Goal: Information Seeking & Learning: Check status

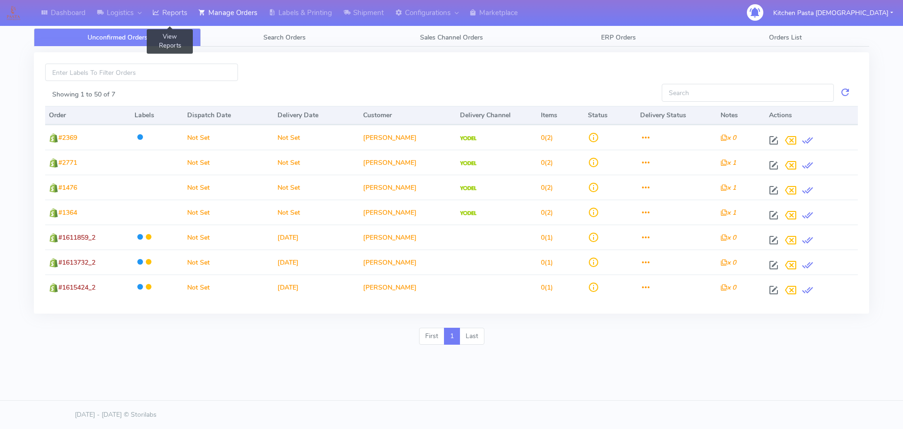
click at [171, 14] on link "Reports" at bounding box center [170, 13] width 46 height 26
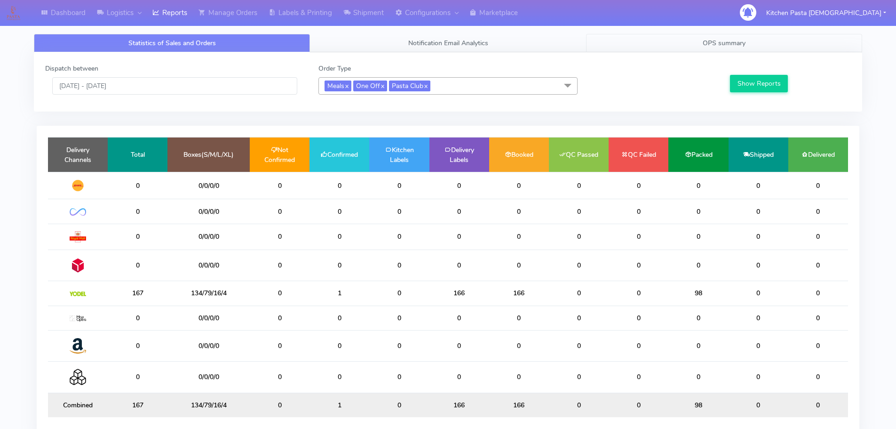
click at [713, 41] on span "OPS summary" at bounding box center [724, 43] width 43 height 9
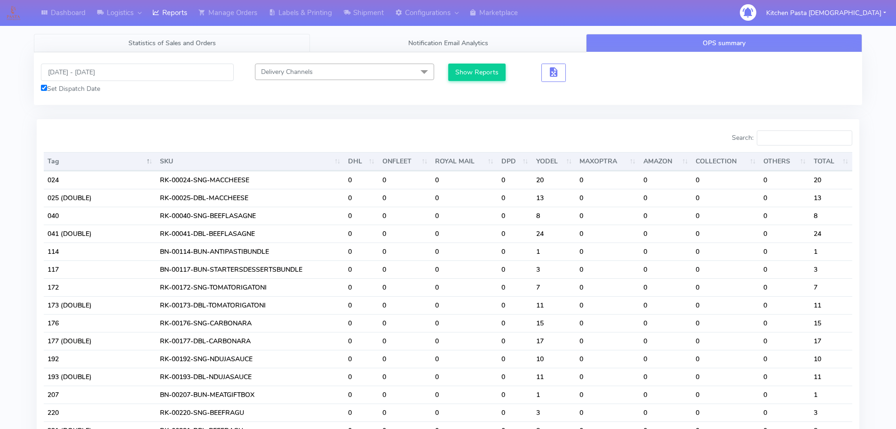
click at [171, 43] on span "Statistics of Sales and Orders" at bounding box center [172, 43] width 88 height 9
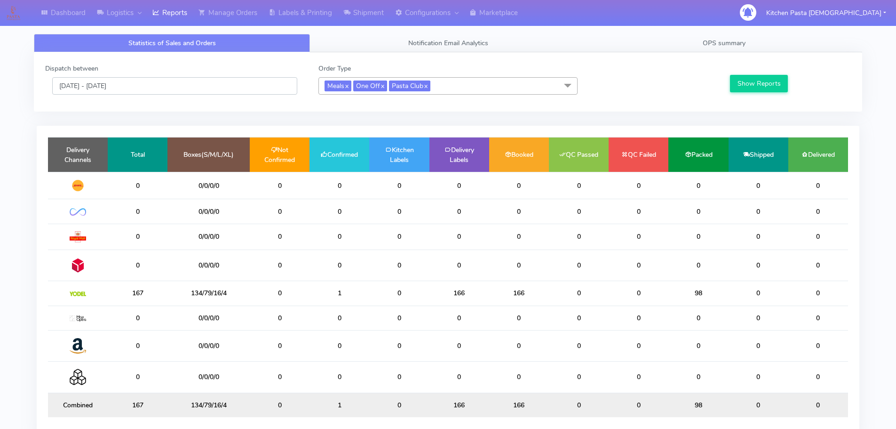
click at [110, 86] on input "[DATE] - [DATE]" at bounding box center [174, 85] width 245 height 17
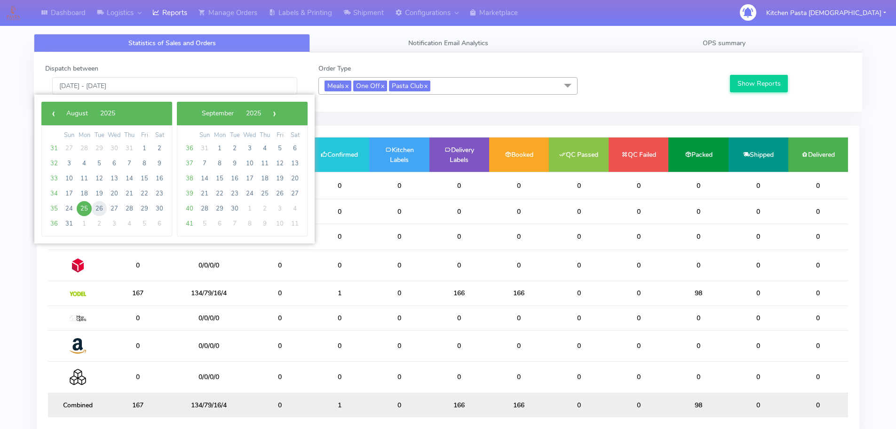
click at [95, 204] on span "26" at bounding box center [99, 208] width 15 height 15
type input "[DATE] - [DATE]"
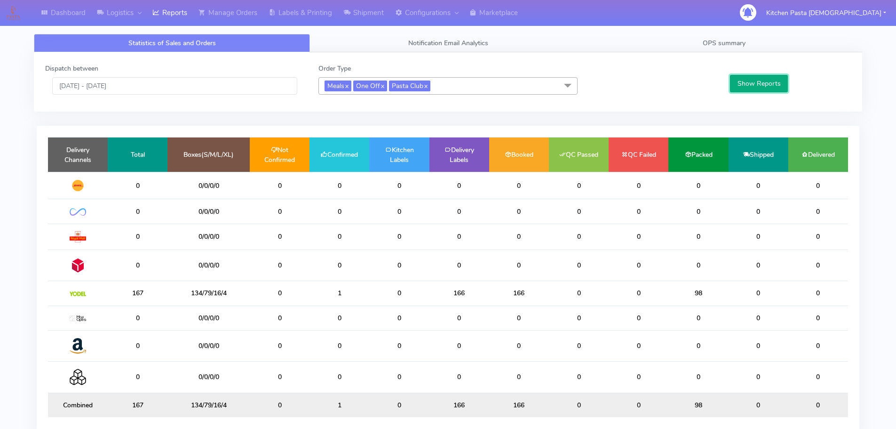
click at [745, 78] on button "Show Reports" at bounding box center [759, 83] width 58 height 17
drag, startPoint x: 87, startPoint y: 80, endPoint x: 94, endPoint y: 88, distance: 11.0
click at [86, 81] on input "[DATE] - [DATE]" at bounding box center [174, 85] width 245 height 17
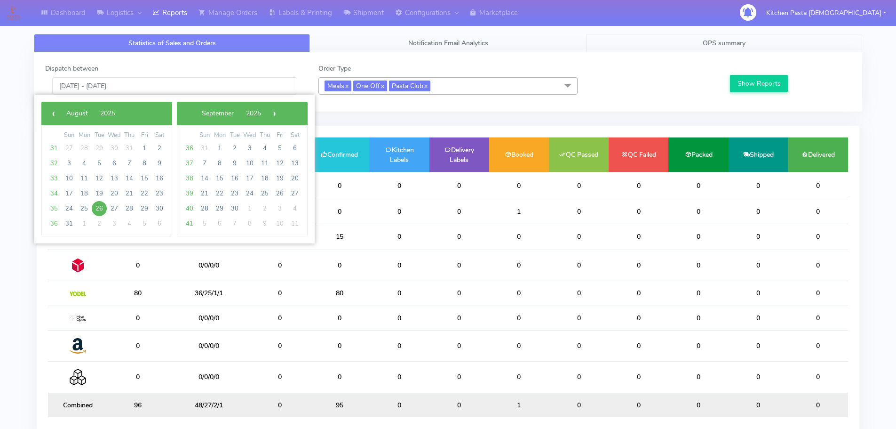
click at [745, 42] on span "OPS summary" at bounding box center [724, 43] width 43 height 9
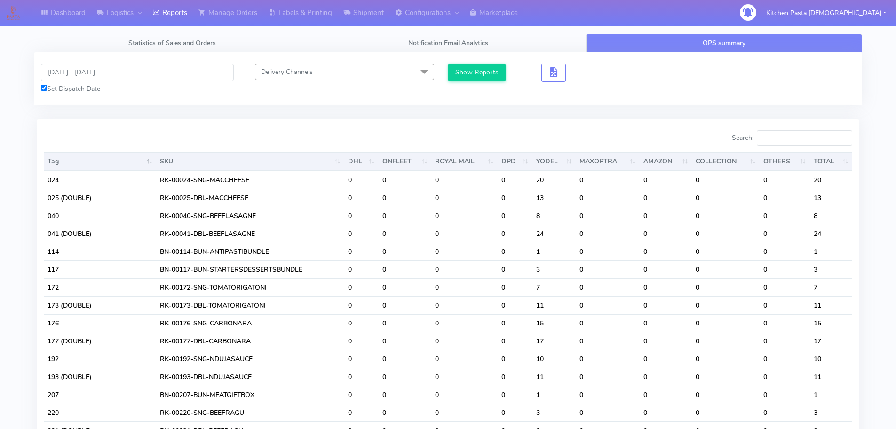
click at [65, 61] on div "[DATE] - [DATE] Set Dispatch Date Delivery Channels Select All DHL OnFleet Roya…" at bounding box center [448, 78] width 828 height 53
click at [82, 66] on input "[DATE] - [DATE]" at bounding box center [137, 72] width 193 height 17
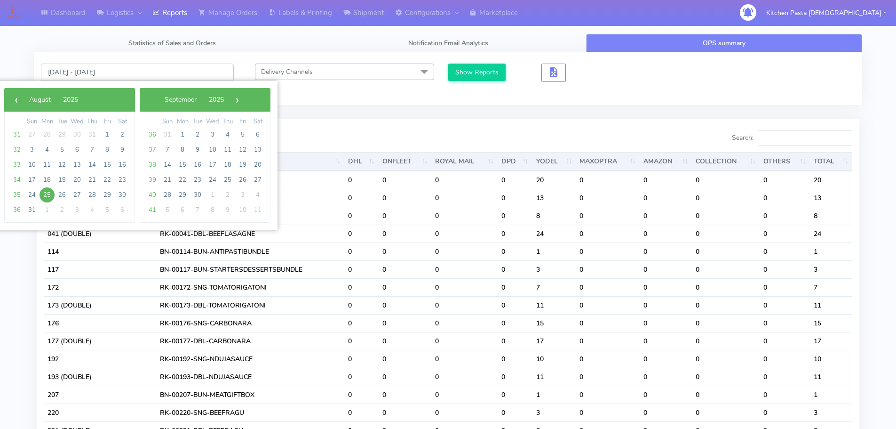
click at [82, 66] on input "[DATE] - [DATE]" at bounding box center [137, 72] width 193 height 17
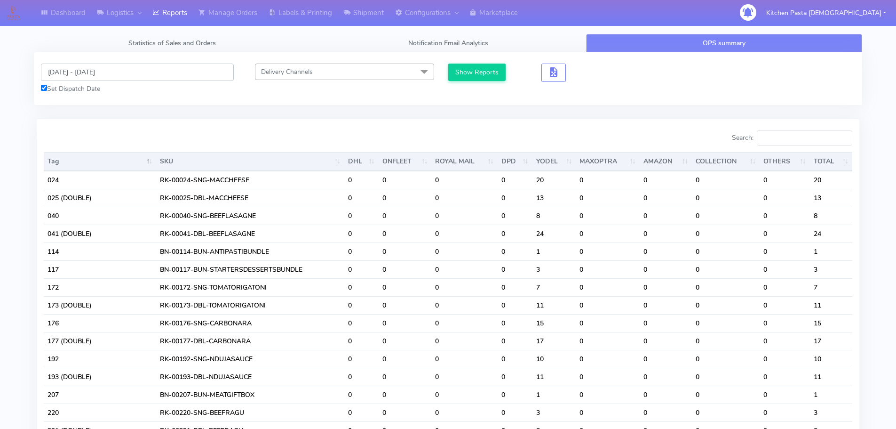
click at [82, 66] on input "[DATE] - [DATE]" at bounding box center [137, 72] width 193 height 17
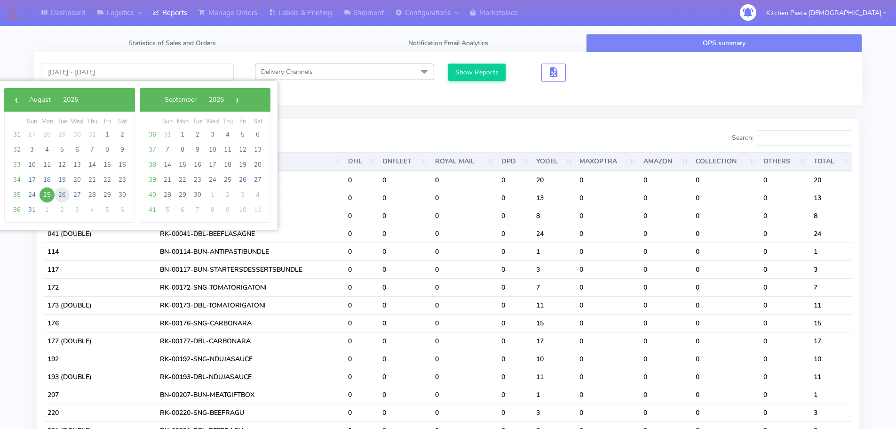
click at [58, 197] on span "26" at bounding box center [62, 194] width 15 height 15
type input "[DATE] - [DATE]"
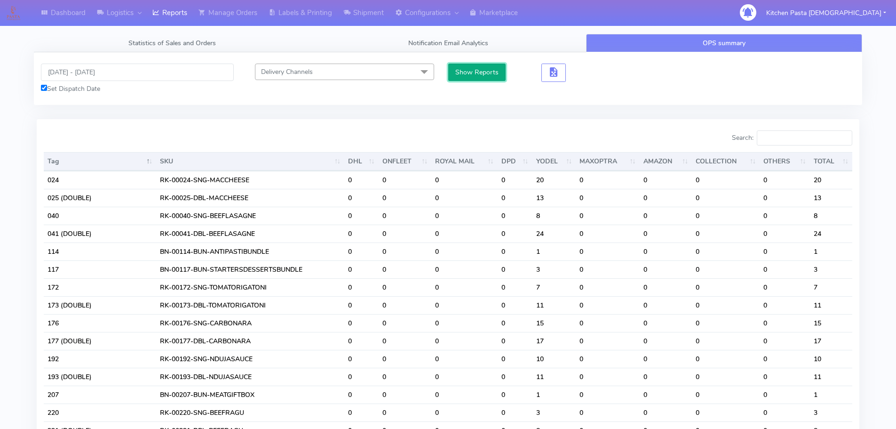
click at [481, 78] on button "Show Reports" at bounding box center [477, 72] width 58 height 17
click at [804, 144] on input "Search:" at bounding box center [805, 137] width 96 height 15
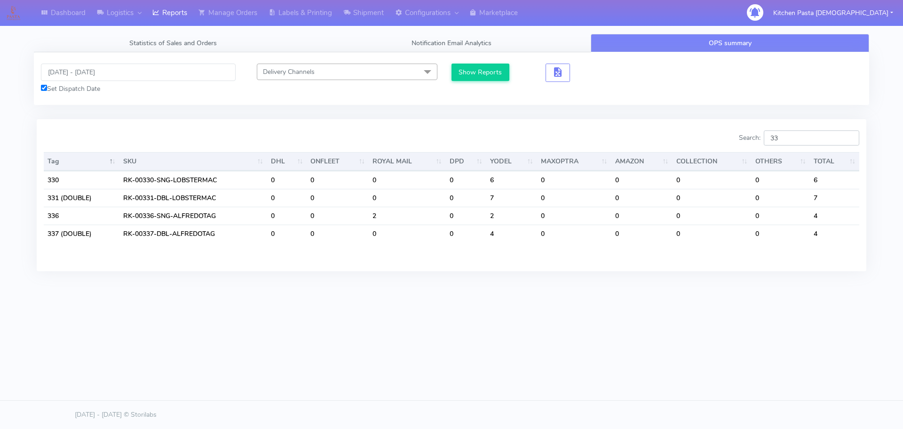
type input "3"
type input "2"
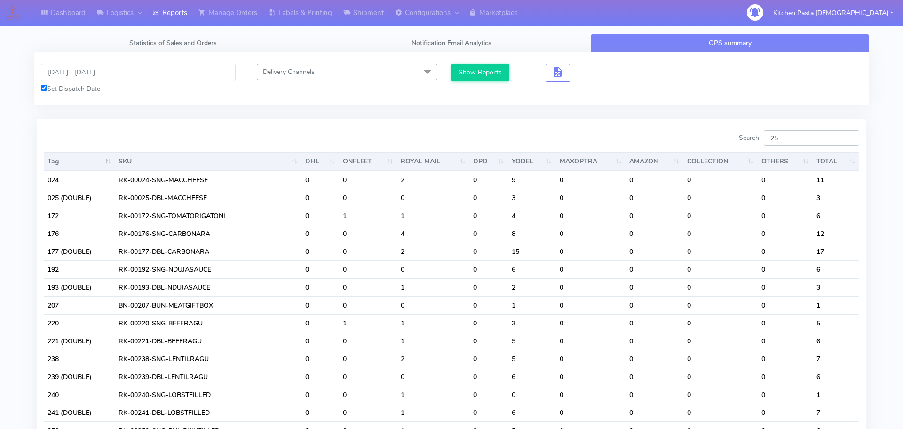
type input "2"
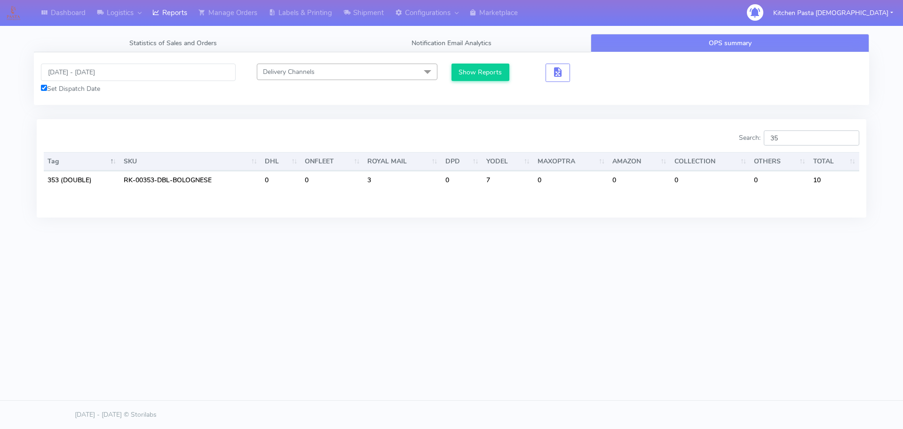
type input "3"
type input "2"
type input "1"
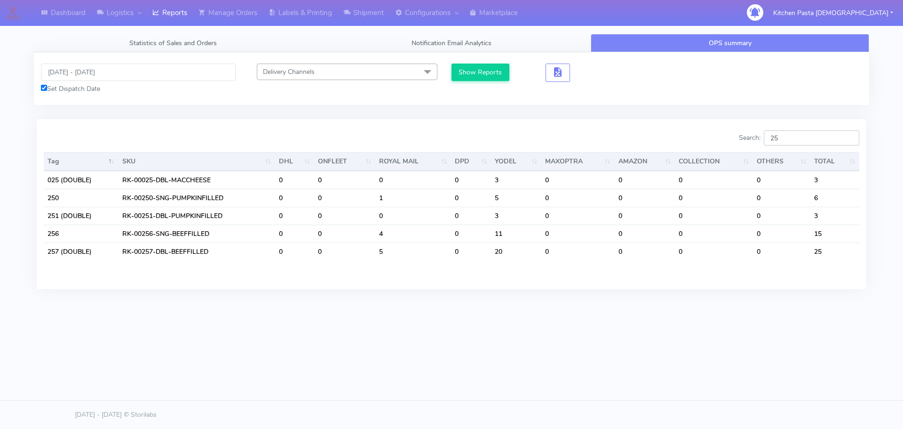
type input "2"
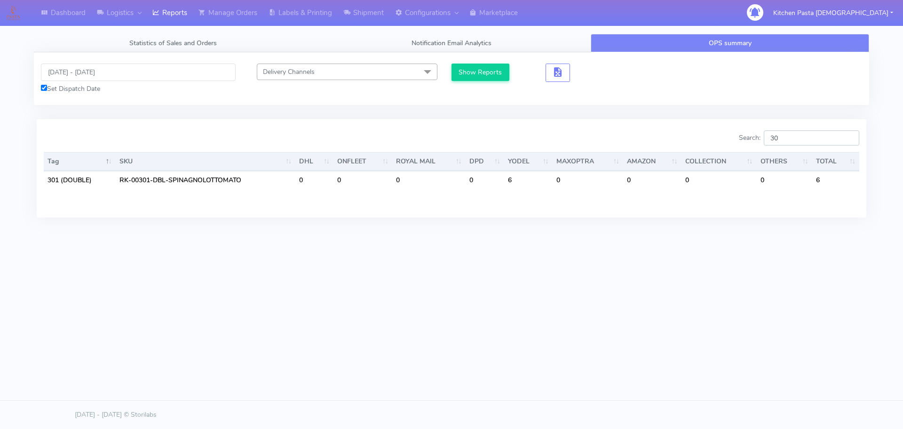
type input "3"
